Goal: Information Seeking & Learning: Check status

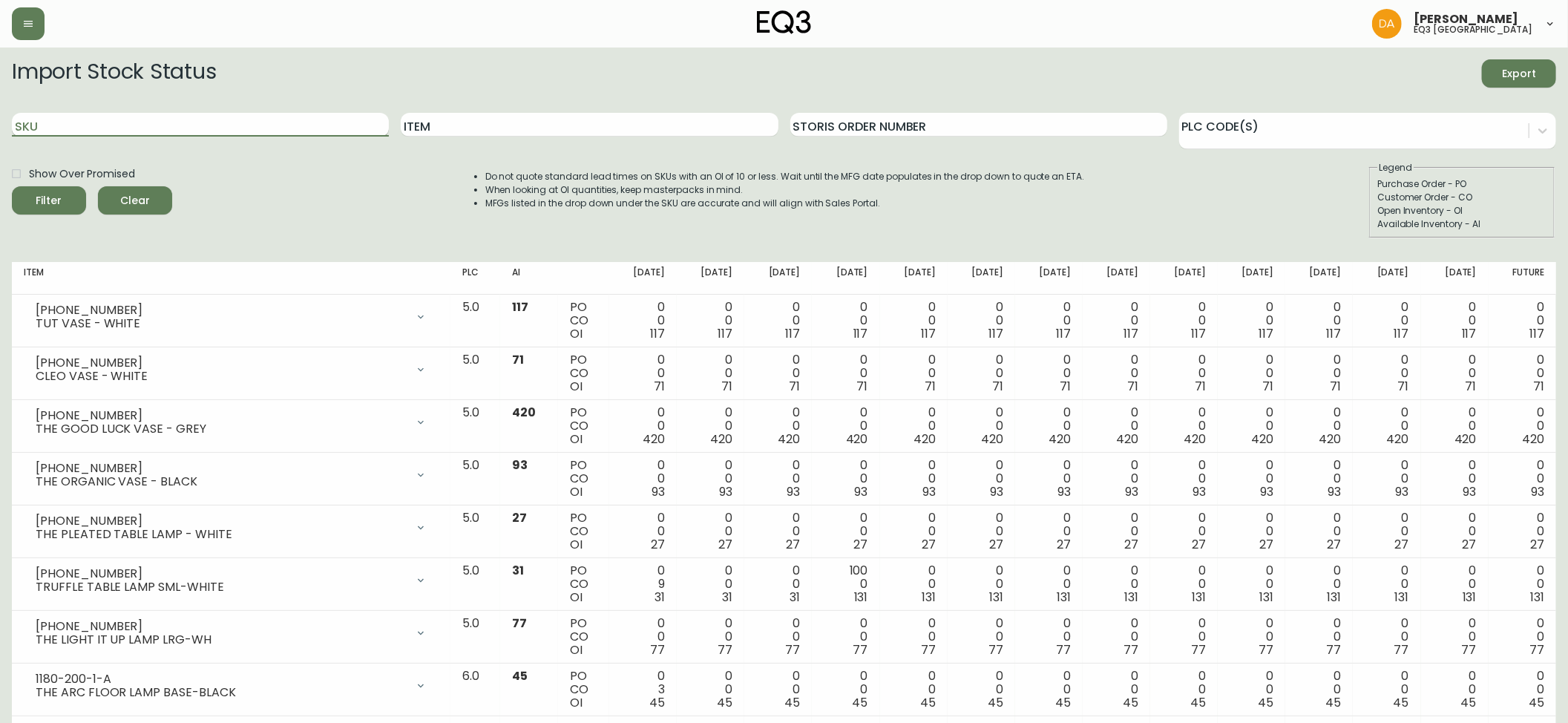
click at [97, 129] on input "SKU" at bounding box center [200, 124] width 377 height 23
paste input "[PHONE_NUMBER]"
type input "[PHONE_NUMBER]"
click at [61, 197] on span "Filter" at bounding box center [49, 201] width 51 height 19
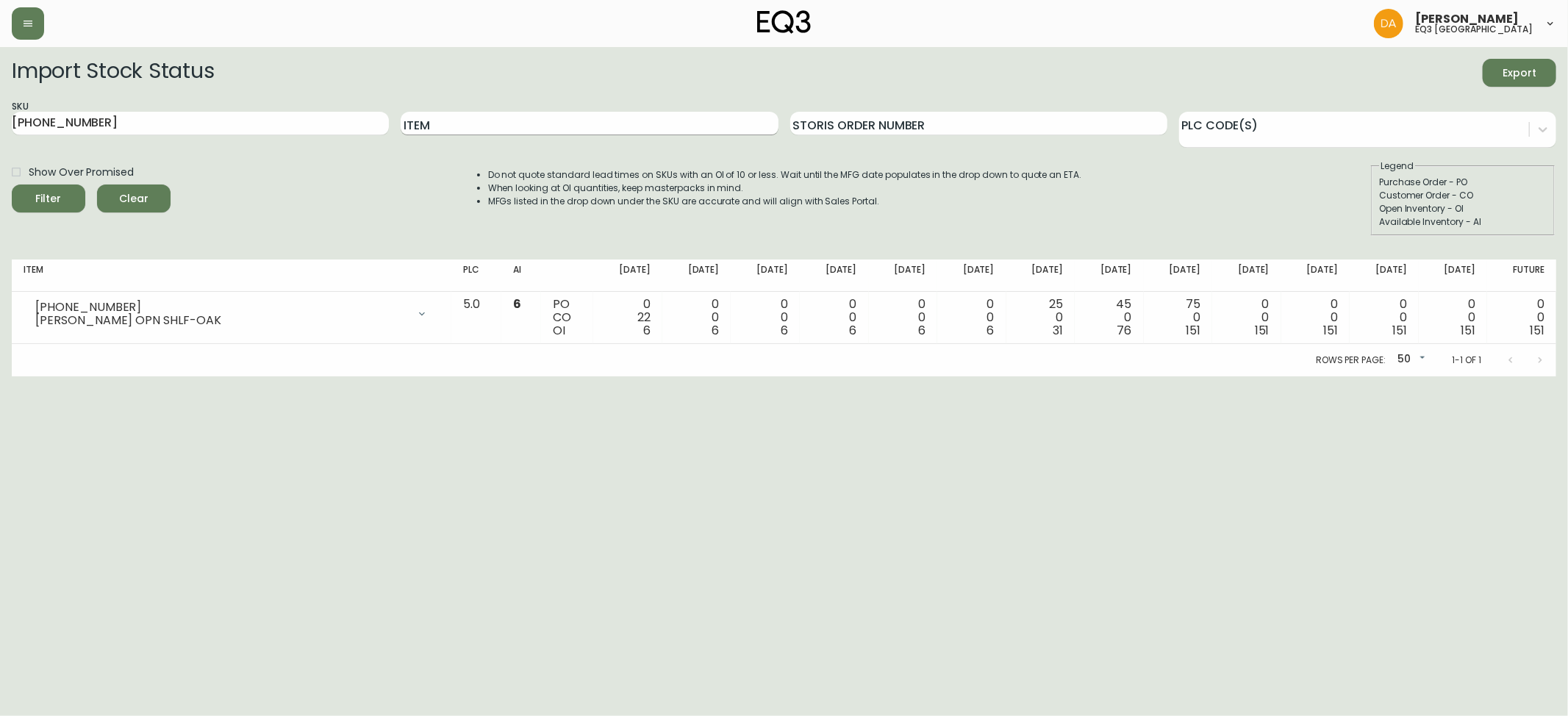
click at [443, 119] on input "Item" at bounding box center [588, 123] width 377 height 23
click at [130, 195] on span "Clear" at bounding box center [134, 199] width 50 height 18
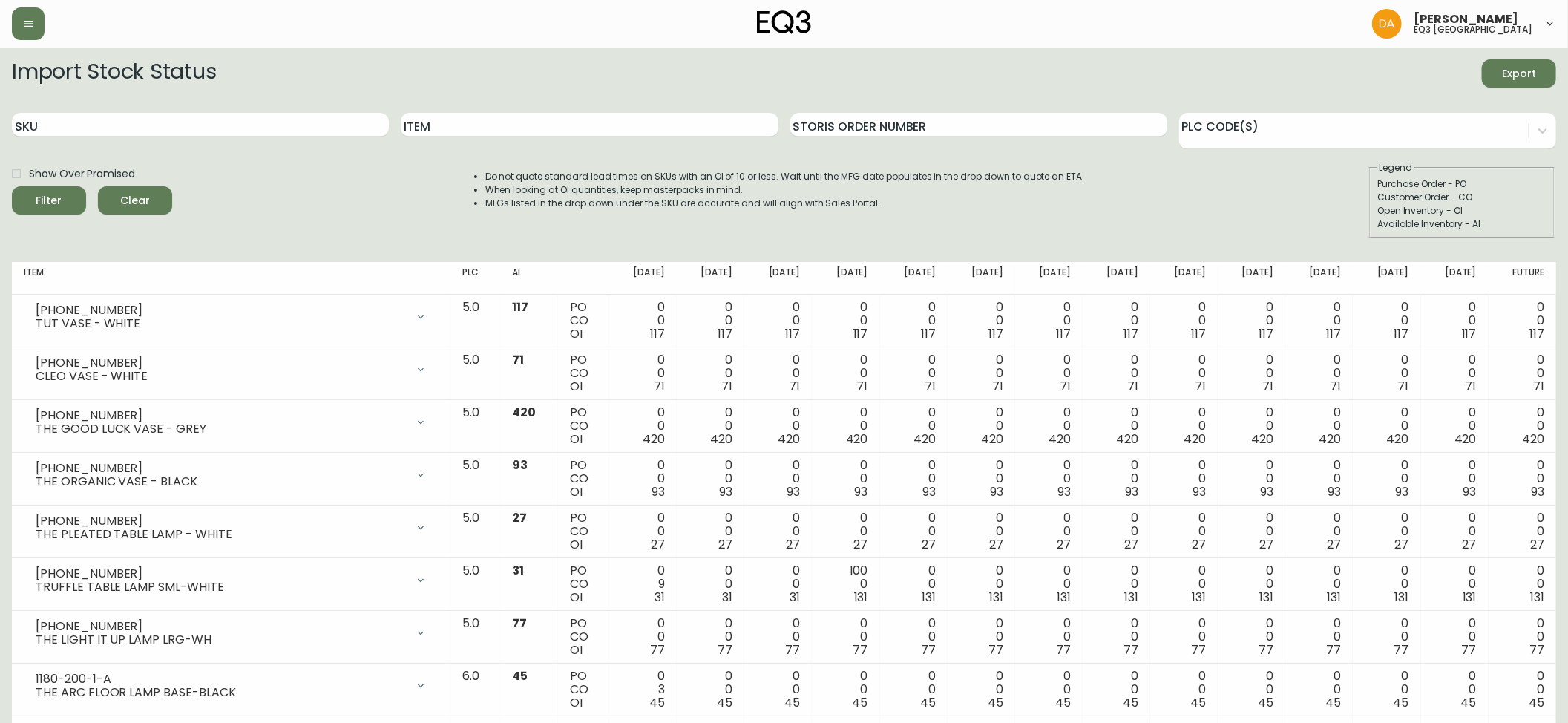
drag, startPoint x: 442, startPoint y: 116, endPoint x: 456, endPoint y: 141, distance: 28.7
click at [448, 129] on input "Item" at bounding box center [589, 124] width 377 height 23
type input "ALTO"
click at [67, 204] on span "Filter" at bounding box center [49, 201] width 51 height 19
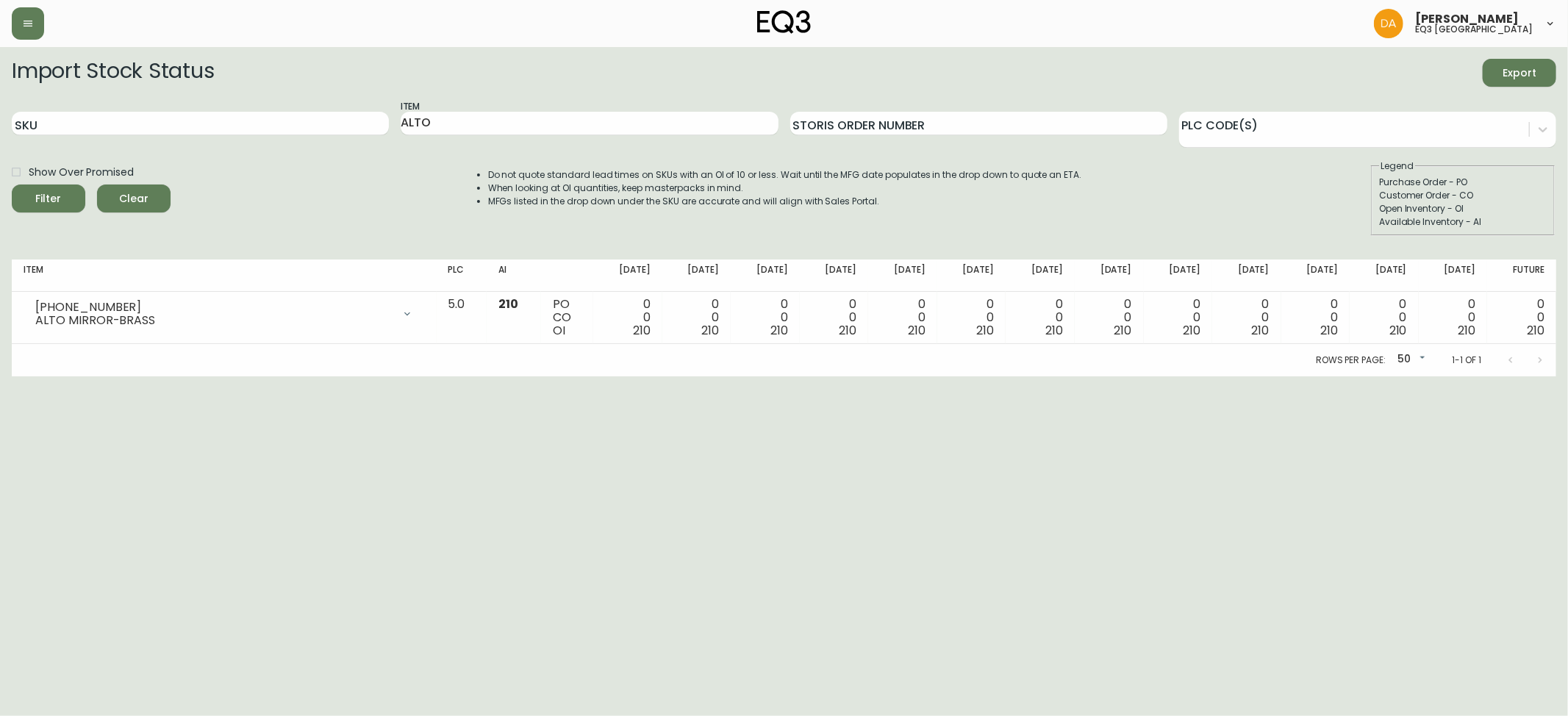
click at [1111, 69] on div "Import Stock Status Export" at bounding box center [784, 73] width 1545 height 28
drag, startPoint x: 1327, startPoint y: 540, endPoint x: 1310, endPoint y: 451, distance: 90.6
click at [1327, 376] on html "[PERSON_NAME] eq3 calgary Import Stock Status Export SKU Item ALTO Storis Order…" at bounding box center [784, 188] width 1568 height 376
